Goal: Communication & Community: Answer question/provide support

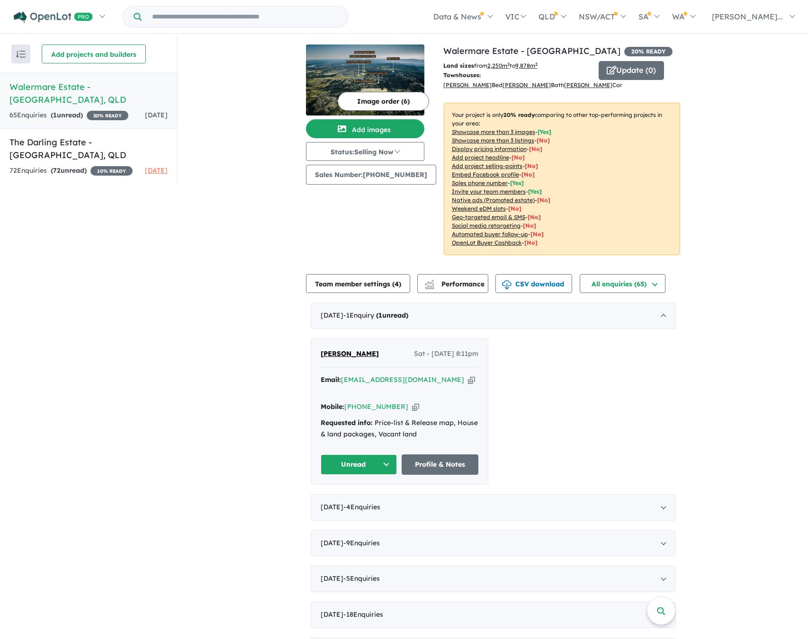
click at [726, 206] on div "View 2 projects in your account Walermare Estate - Highfields 20 % READY Land s…" at bounding box center [493, 390] width 630 height 710
drag, startPoint x: 576, startPoint y: 52, endPoint x: 625, endPoint y: 52, distance: 49.3
click at [625, 52] on h4 "View 2 projects in your account Walermare Estate - Highfields 20 % READY" at bounding box center [561, 51] width 237 height 13
click at [658, 50] on h4 "View 2 projects in your account Walermare Estate - Highfields 20 % READY" at bounding box center [561, 51] width 237 height 13
drag, startPoint x: 511, startPoint y: 113, endPoint x: 534, endPoint y: 112, distance: 22.8
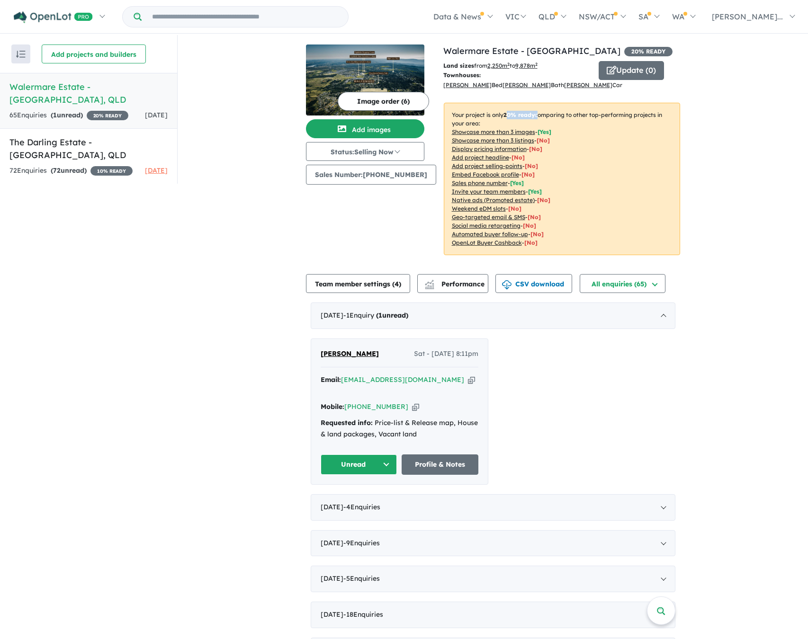
click at [534, 112] on p "Your project is only 20 % ready comparing to other top-performing projects in y…" at bounding box center [562, 179] width 236 height 152
click at [569, 113] on p "Your project is only 20 % ready comparing to other top-performing projects in y…" at bounding box center [562, 179] width 236 height 152
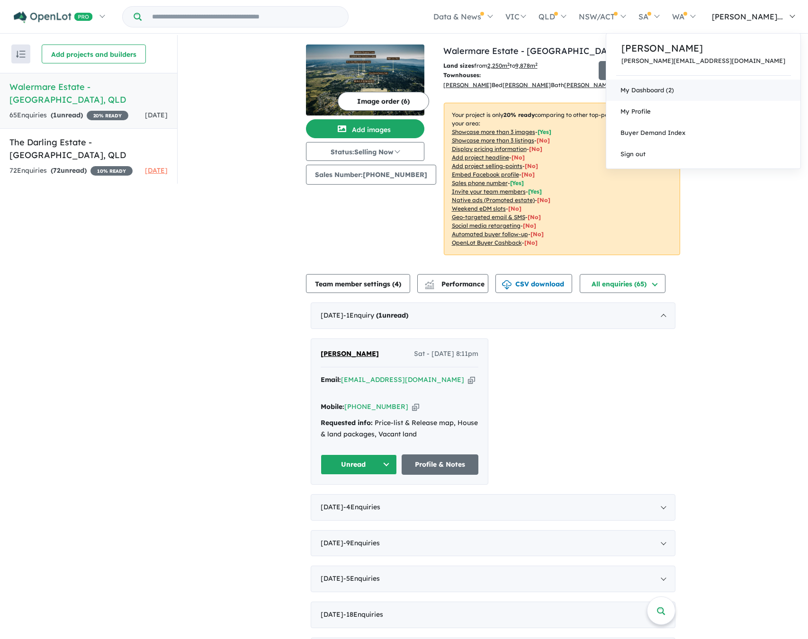
click at [752, 92] on link "My Dashboard (2)" at bounding box center [703, 90] width 194 height 21
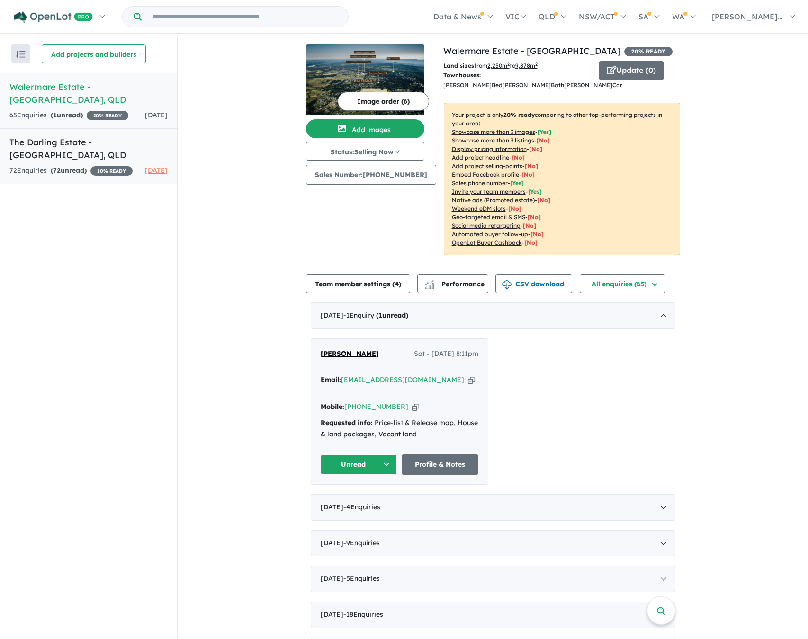
click at [93, 141] on h5 "The Darling Estate - [GEOGRAPHIC_DATA] , [GEOGRAPHIC_DATA]" at bounding box center [88, 149] width 158 height 26
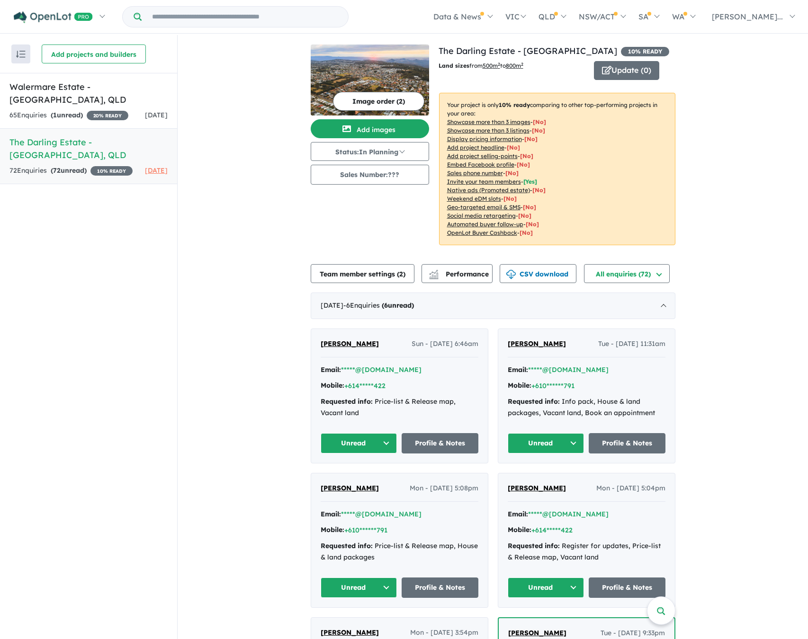
click at [391, 104] on button "Image order ( 2 )" at bounding box center [378, 101] width 91 height 19
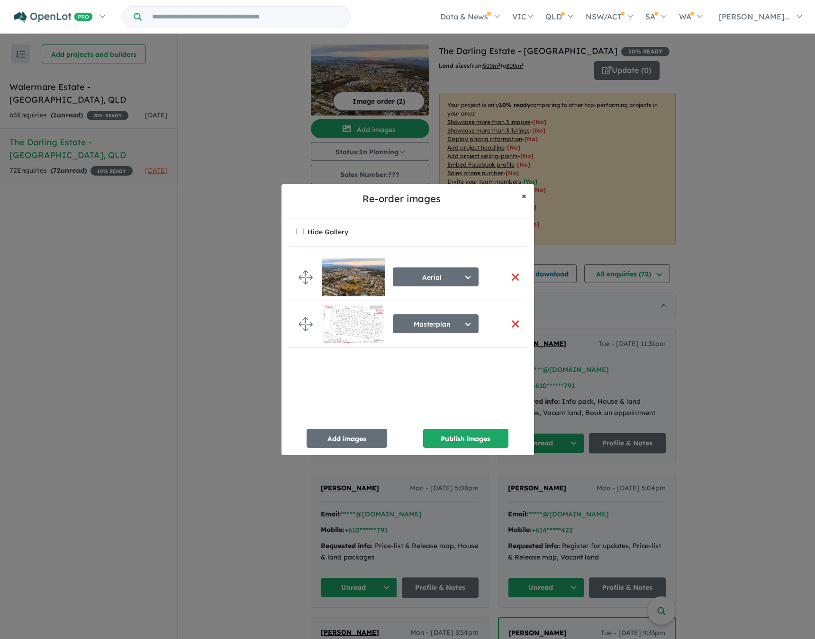
click at [522, 197] on span "×" at bounding box center [523, 195] width 5 height 11
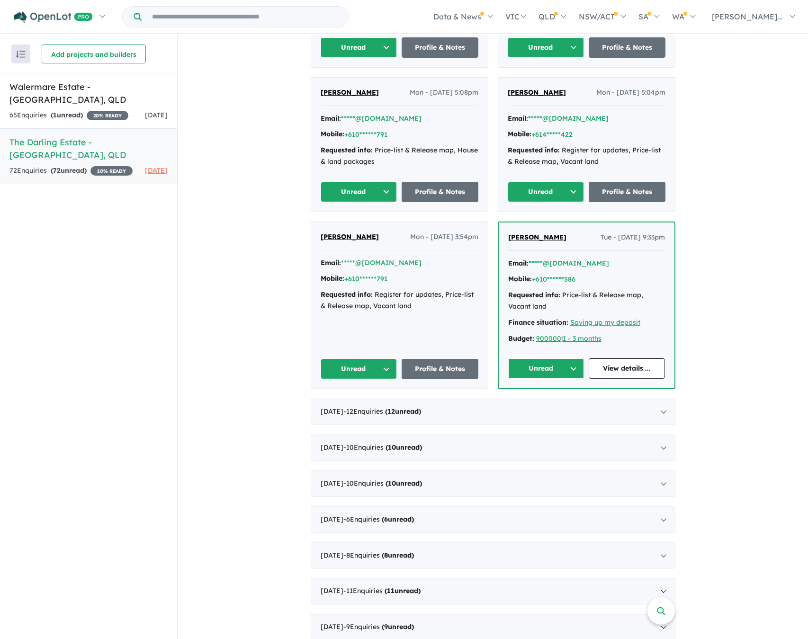
scroll to position [1, 0]
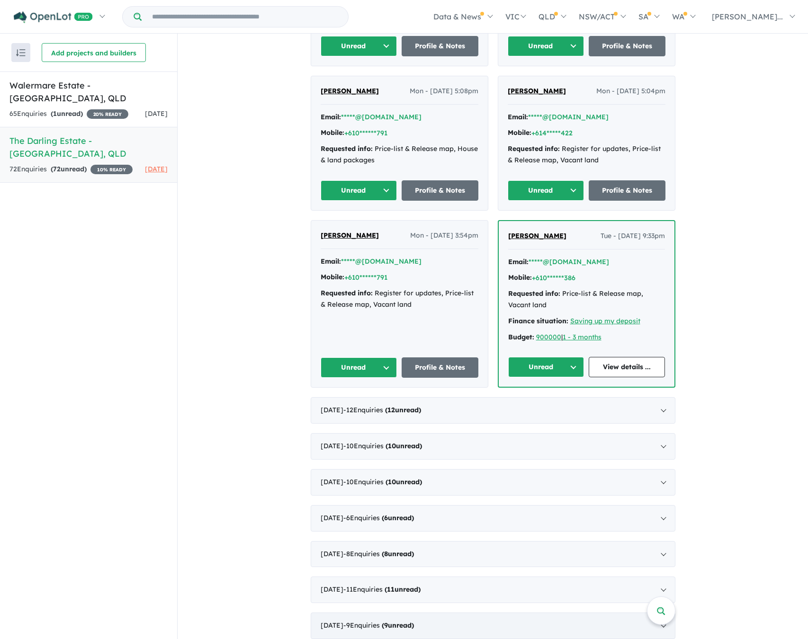
click at [593, 616] on div "[DATE] - 9 Enquir ies ( 9 unread)" at bounding box center [493, 626] width 365 height 27
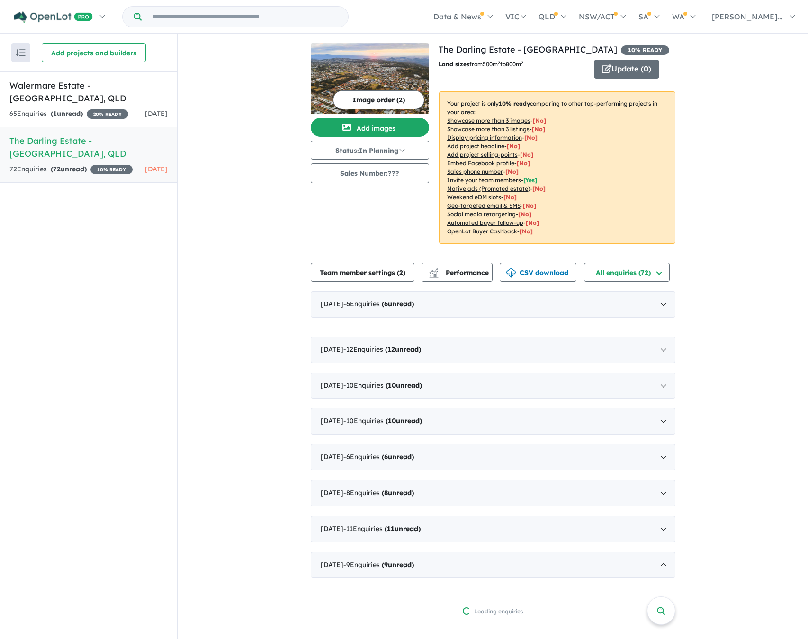
scroll to position [0, 0]
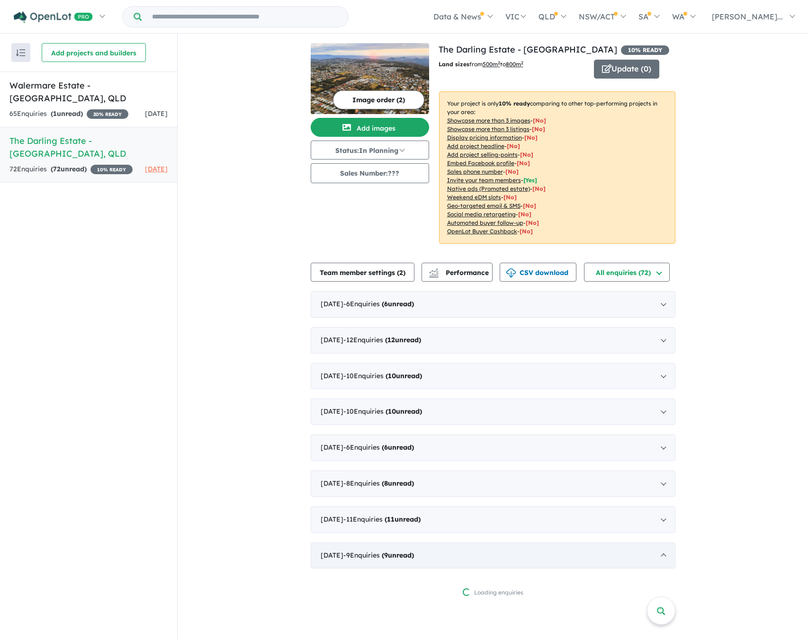
click at [481, 552] on div "[DATE] - 9 Enquir ies ( 9 unread)" at bounding box center [493, 556] width 365 height 27
click at [498, 557] on div "[DATE] - 9 Enquir ies ( 9 unread)" at bounding box center [493, 556] width 365 height 27
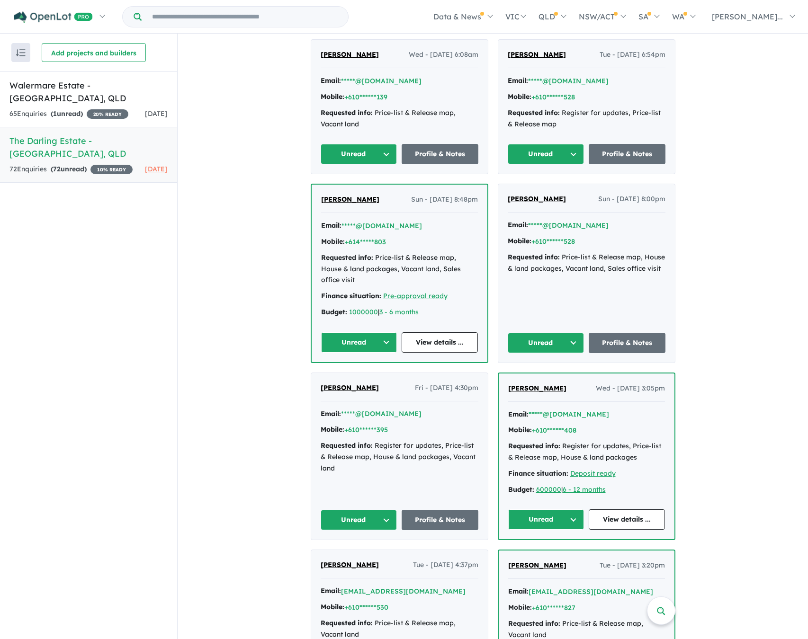
scroll to position [789, 0]
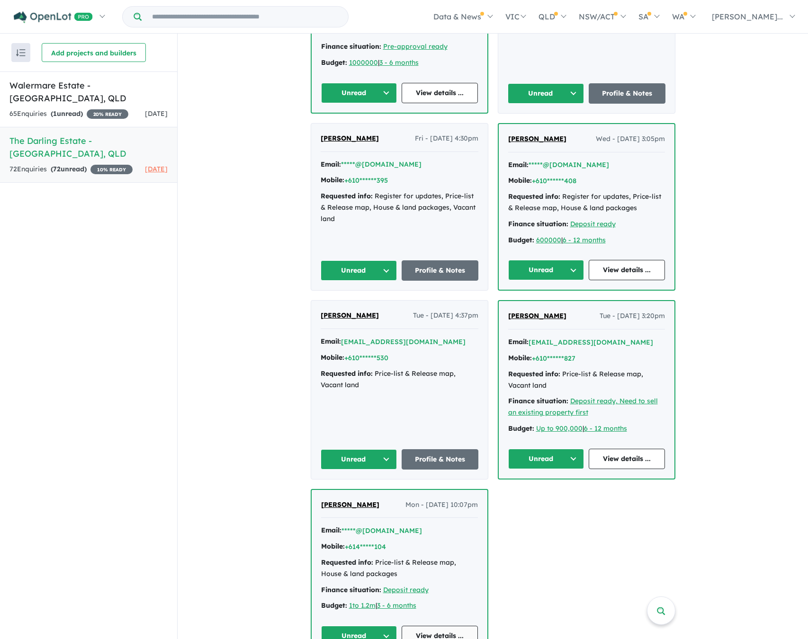
click at [435, 626] on link "View details ..." at bounding box center [440, 636] width 76 height 20
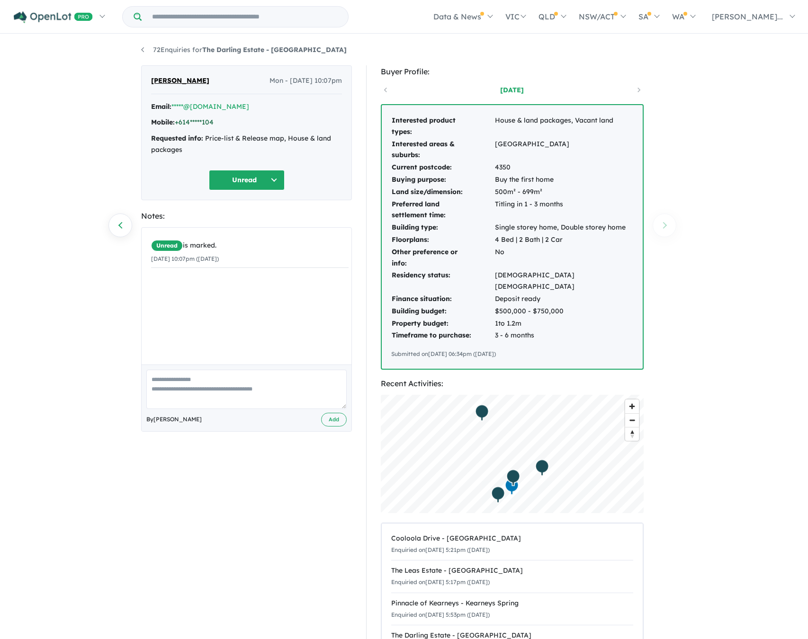
click at [203, 122] on link "+614*****104" at bounding box center [194, 122] width 39 height 9
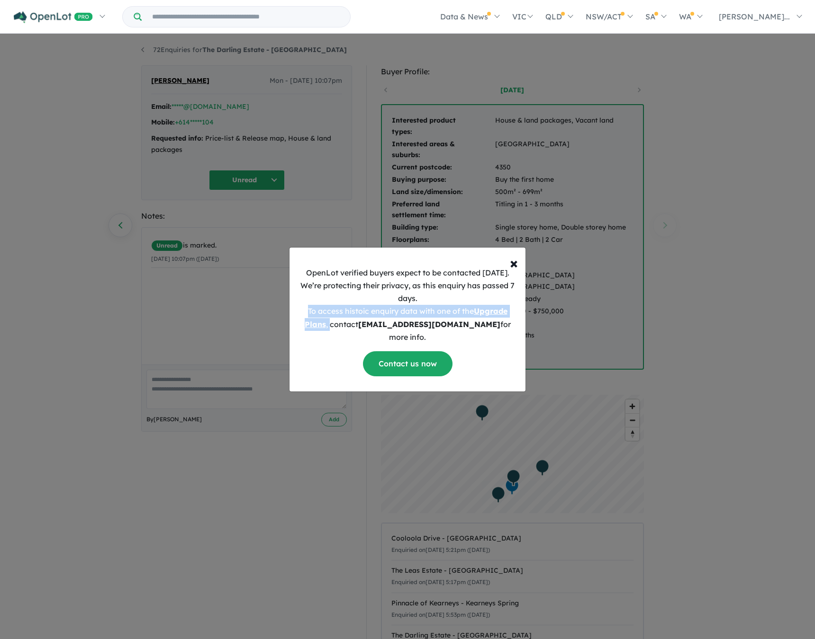
drag, startPoint x: 330, startPoint y: 329, endPoint x: 377, endPoint y: 328, distance: 47.4
click at [298, 319] on p "OpenLot verified buyers expect to be contacted within 1 week. We’re protecting …" at bounding box center [407, 305] width 221 height 77
click at [327, 354] on div "OpenLot verified buyers expect to be contacted within 1 week. We’re protecting …" at bounding box center [407, 325] width 236 height 133
drag, startPoint x: 331, startPoint y: 333, endPoint x: 301, endPoint y: 320, distance: 32.8
click at [301, 320] on p "OpenLot verified buyers expect to be contacted within 1 week. We’re protecting …" at bounding box center [407, 305] width 221 height 77
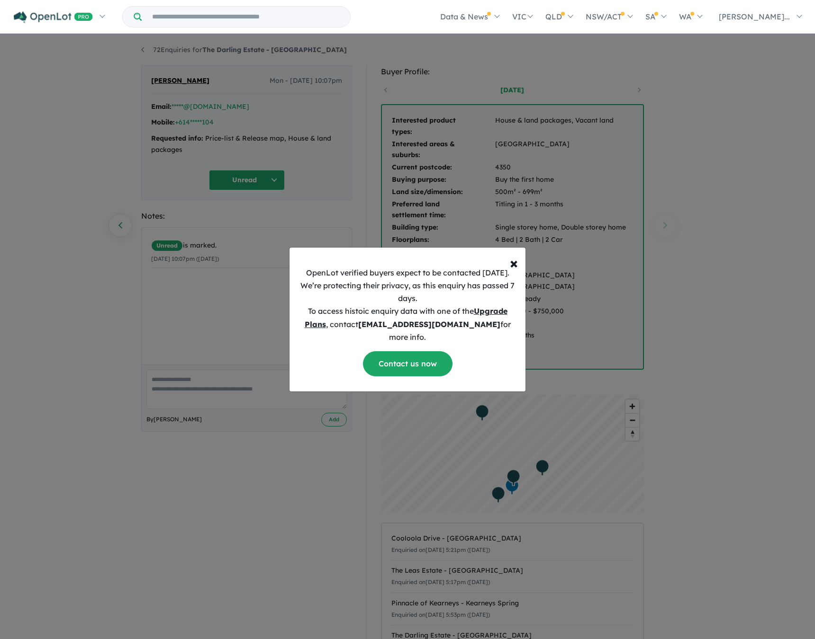
click at [527, 350] on div "× Close OpenLot verified buyers expect to be contacted within 1 week. We’re pro…" at bounding box center [407, 319] width 815 height 639
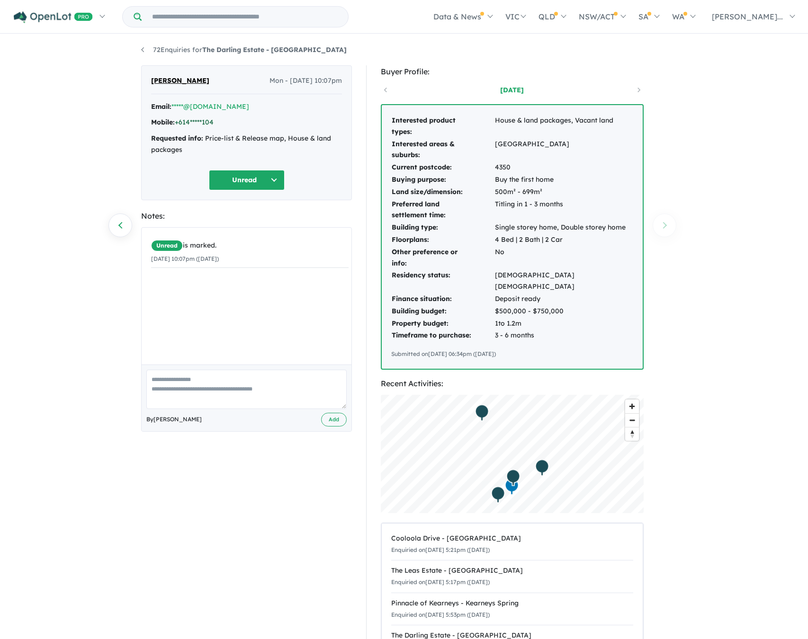
click at [207, 120] on link "+614*****104" at bounding box center [194, 122] width 39 height 9
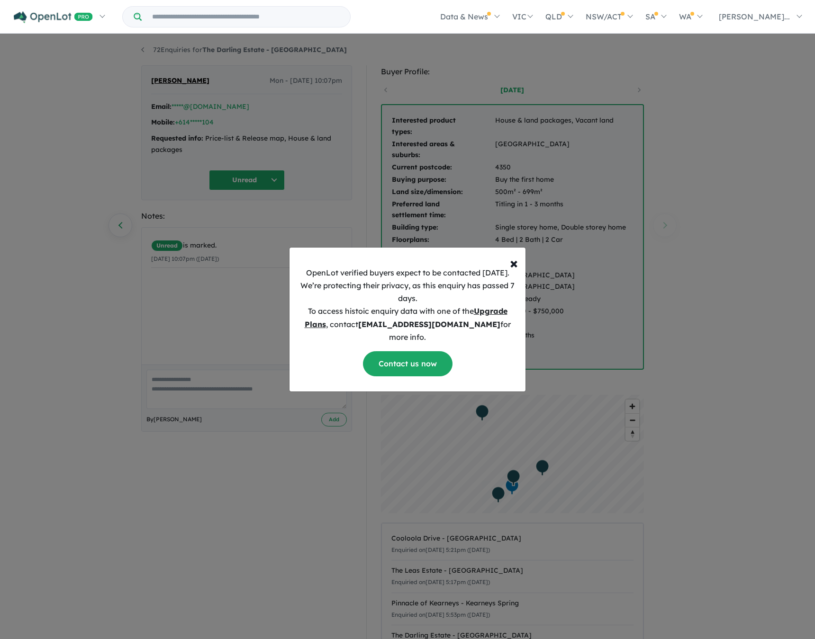
click at [491, 318] on u "Upgrade Plans" at bounding box center [406, 317] width 203 height 22
click at [418, 362] on link "Contact us now" at bounding box center [408, 363] width 90 height 25
